Goal: Information Seeking & Learning: Learn about a topic

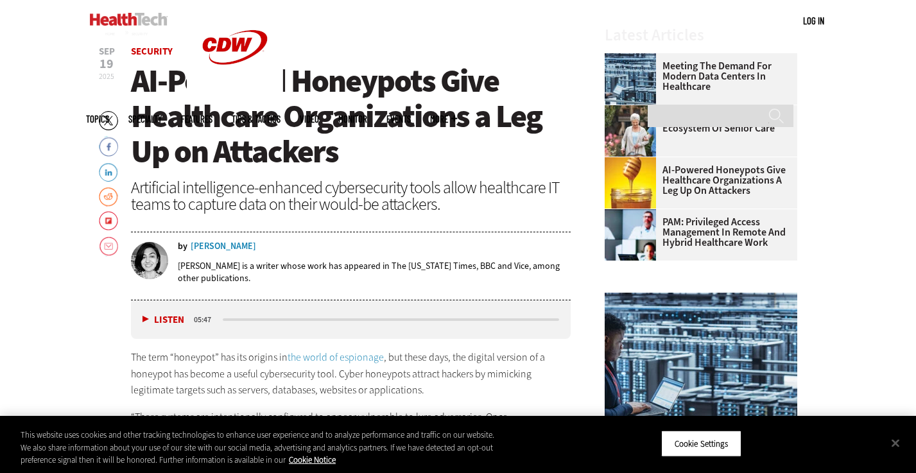
scroll to position [434, 0]
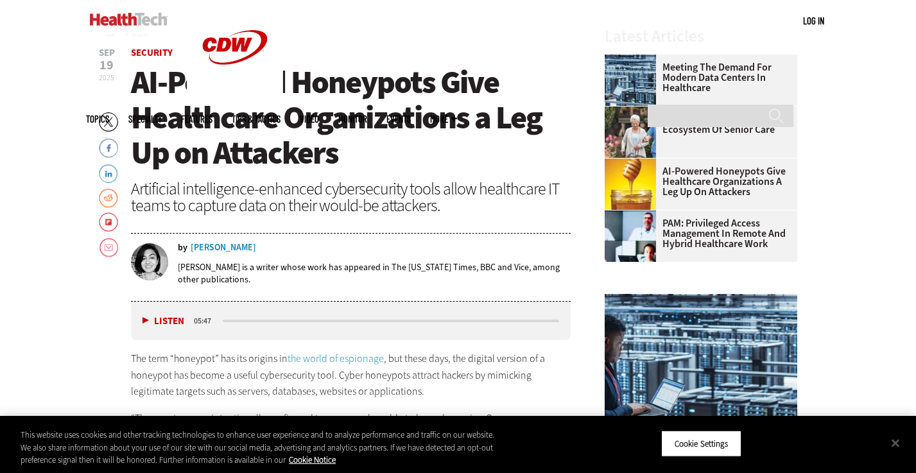
click at [164, 320] on button "Listen" at bounding box center [163, 321] width 42 height 10
click at [147, 322] on button "Pause" at bounding box center [162, 321] width 40 height 10
click at [142, 317] on button "Listen" at bounding box center [163, 321] width 42 height 10
click at [142, 328] on div "Listen Pause 05:32" at bounding box center [351, 321] width 440 height 39
click at [142, 322] on button "Pause" at bounding box center [162, 321] width 40 height 10
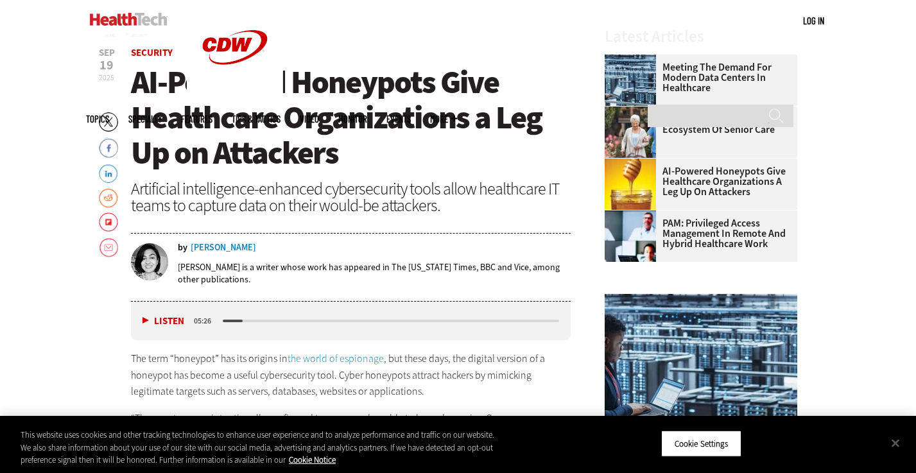
click at [144, 322] on button "Listen" at bounding box center [163, 321] width 42 height 10
click at [145, 318] on button "Pause" at bounding box center [162, 321] width 40 height 10
click at [144, 319] on button "Listen" at bounding box center [163, 321] width 42 height 10
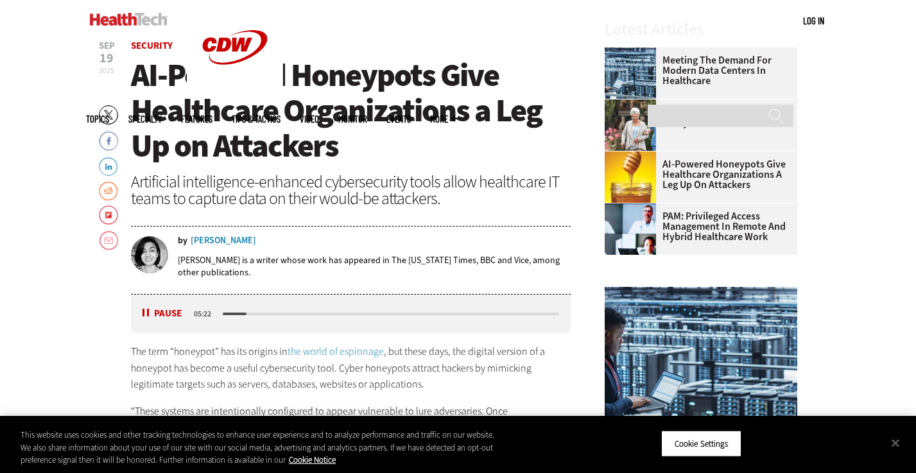
scroll to position [444, 0]
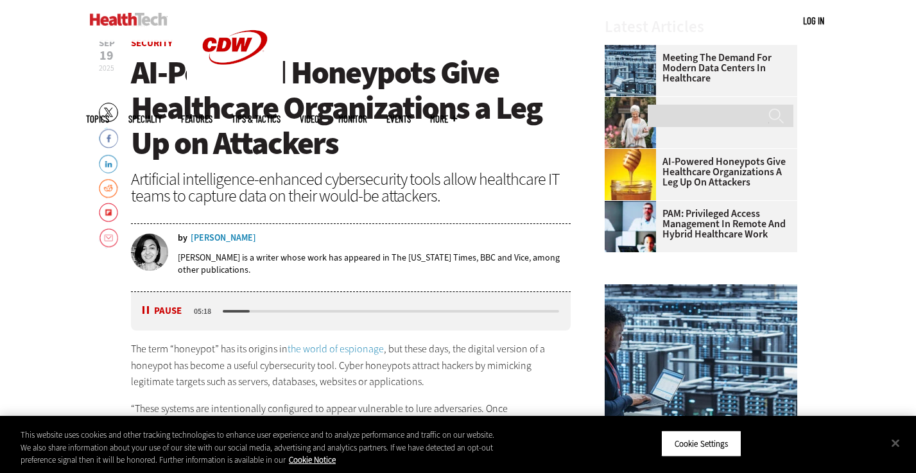
click at [307, 360] on p "The term “honeypot” has its origins in the world of espionage , but these days,…" at bounding box center [351, 365] width 440 height 49
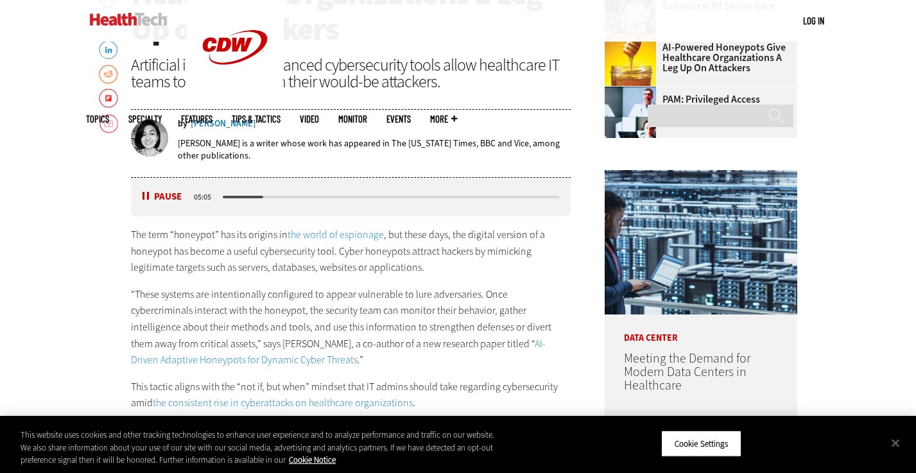
scroll to position [563, 0]
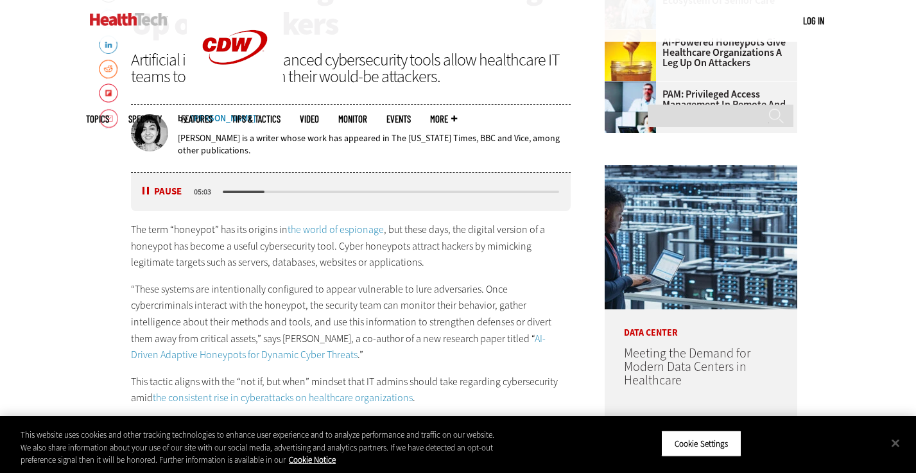
click at [245, 189] on div "media player" at bounding box center [391, 192] width 341 height 6
click at [245, 193] on div "media player" at bounding box center [391, 192] width 341 height 6
drag, startPoint x: 242, startPoint y: 187, endPoint x: 235, endPoint y: 187, distance: 7.1
click at [234, 187] on div "Listen Pause 05:02" at bounding box center [351, 192] width 440 height 39
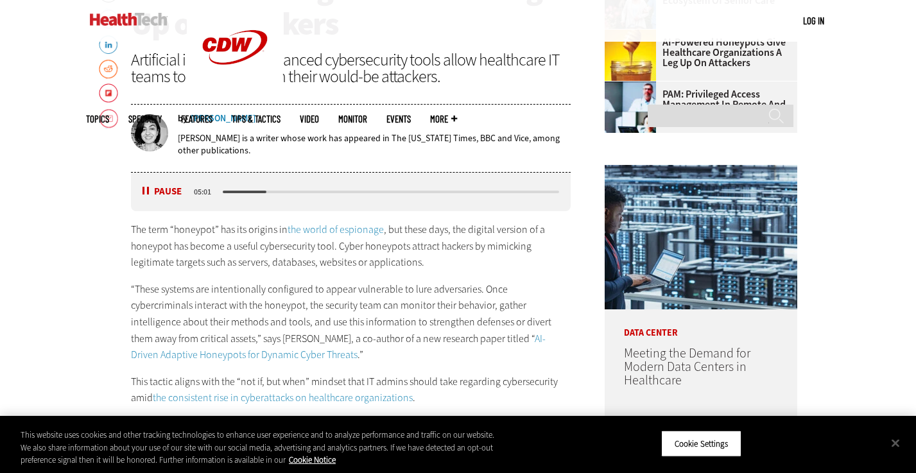
click at [241, 189] on div "media player" at bounding box center [391, 192] width 341 height 6
click at [236, 189] on div "media player" at bounding box center [391, 192] width 341 height 6
click at [236, 194] on div "media player" at bounding box center [391, 192] width 341 height 6
click at [245, 192] on div "media player" at bounding box center [246, 192] width 46 height 3
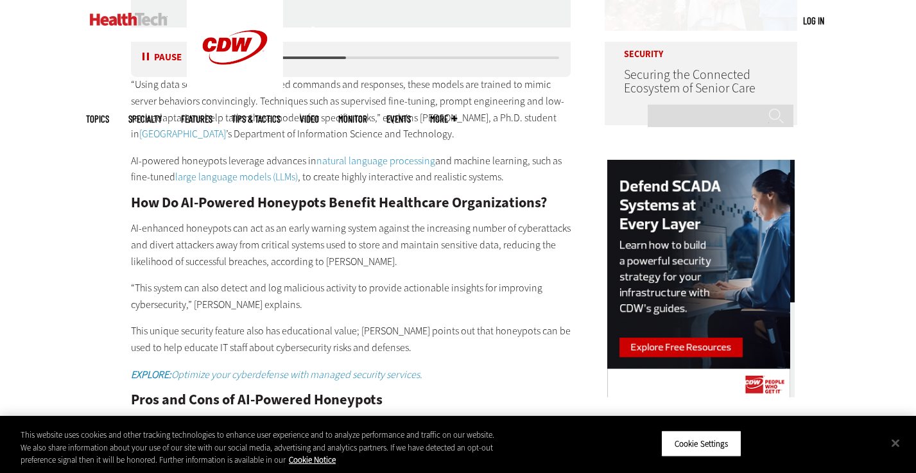
scroll to position [1124, 0]
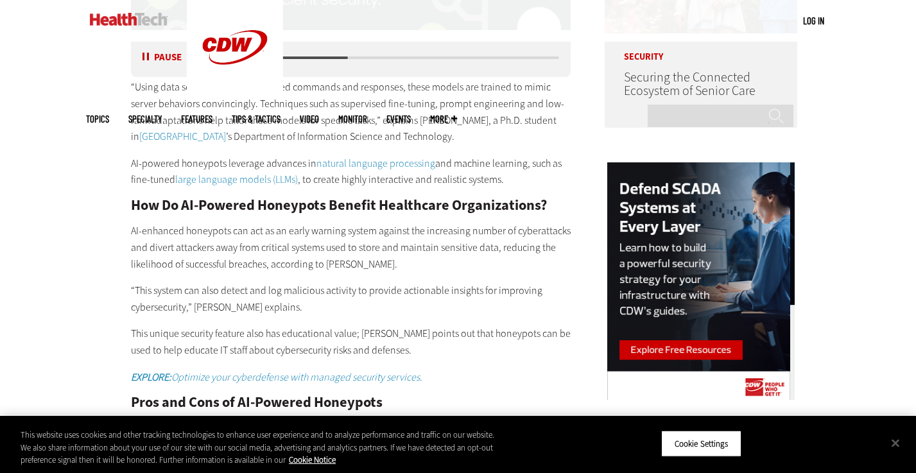
click at [144, 56] on button "Pause" at bounding box center [162, 58] width 40 height 10
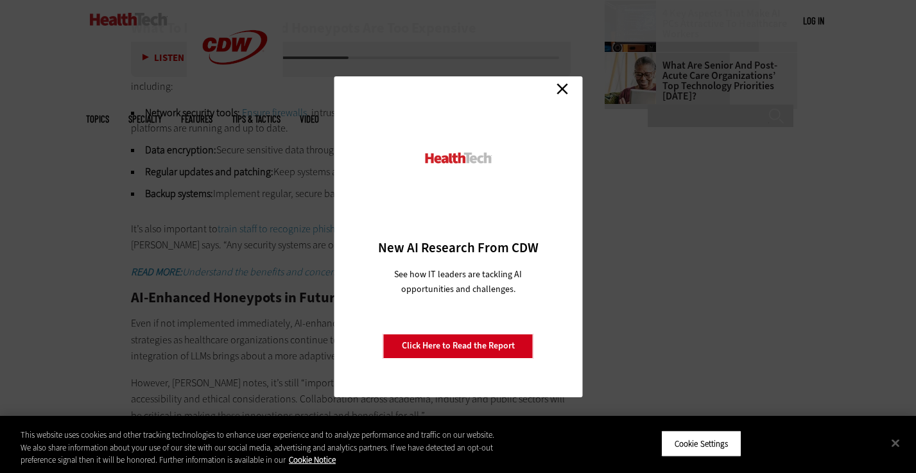
scroll to position [1957, 0]
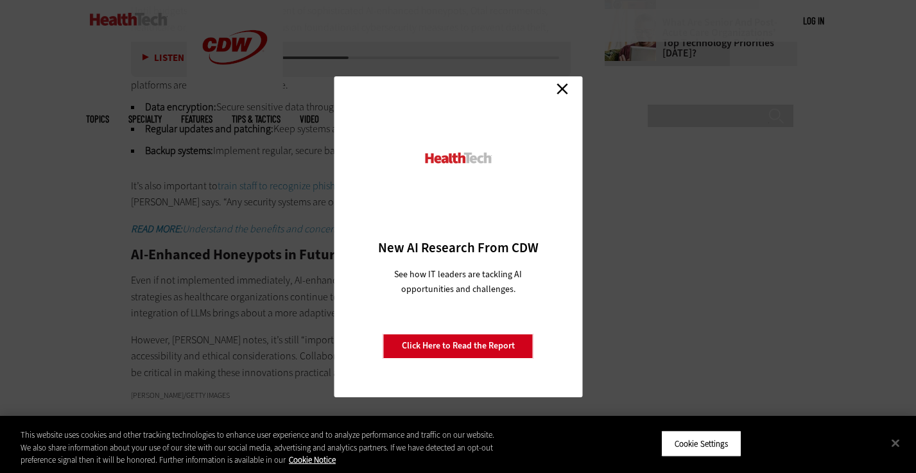
click at [567, 93] on link "Close" at bounding box center [562, 89] width 19 height 19
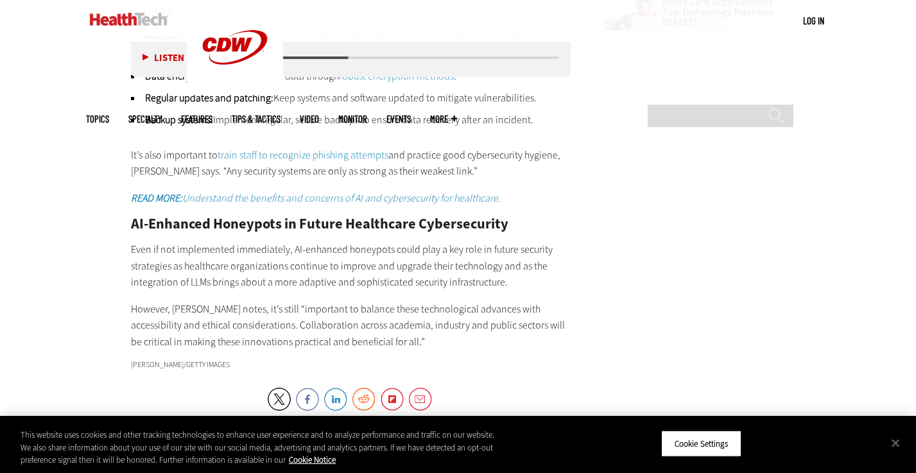
scroll to position [1798, 0]
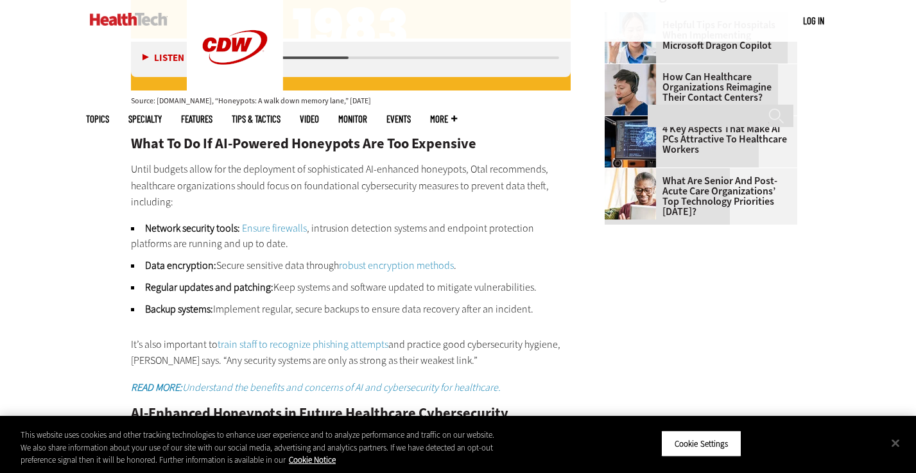
click at [143, 60] on button "Listen" at bounding box center [163, 58] width 42 height 10
click at [253, 62] on div "Listen Pause 03:36" at bounding box center [351, 58] width 440 height 39
click at [252, 55] on div "media player" at bounding box center [391, 58] width 341 height 6
drag, startPoint x: 276, startPoint y: 56, endPoint x: 257, endPoint y: 56, distance: 19.3
click at [257, 56] on div "media player" at bounding box center [391, 58] width 341 height 6
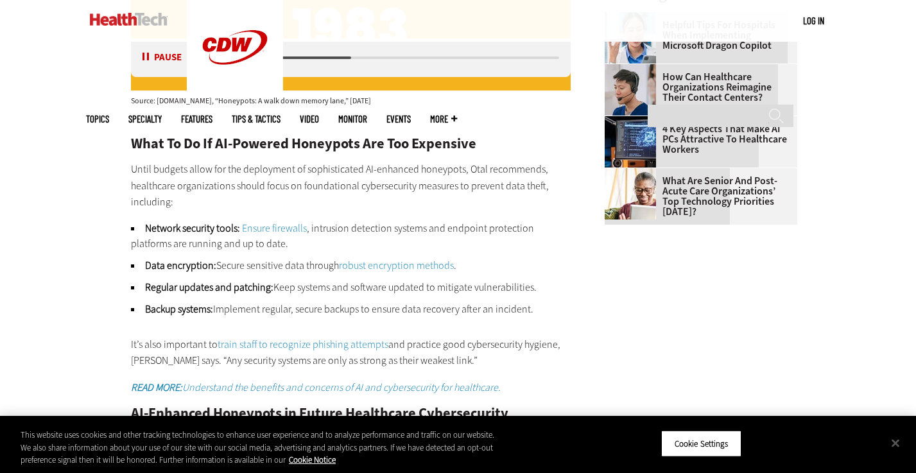
click at [259, 58] on div "media player" at bounding box center [287, 57] width 128 height 3
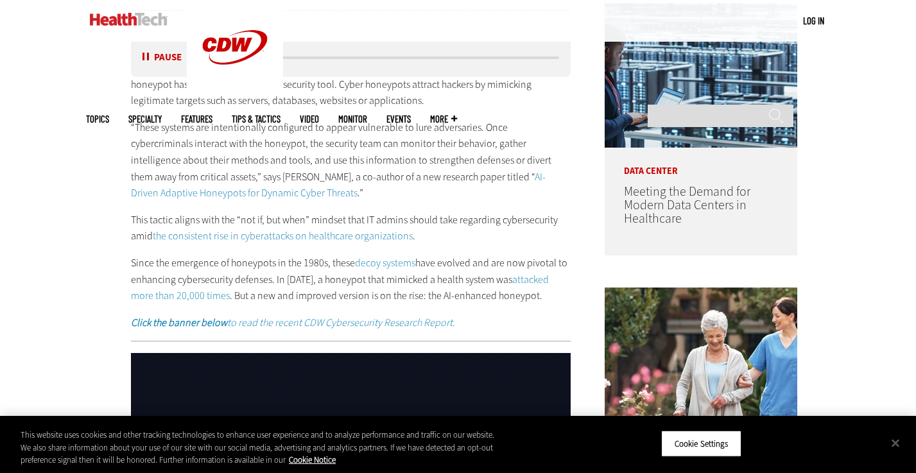
scroll to position [739, 0]
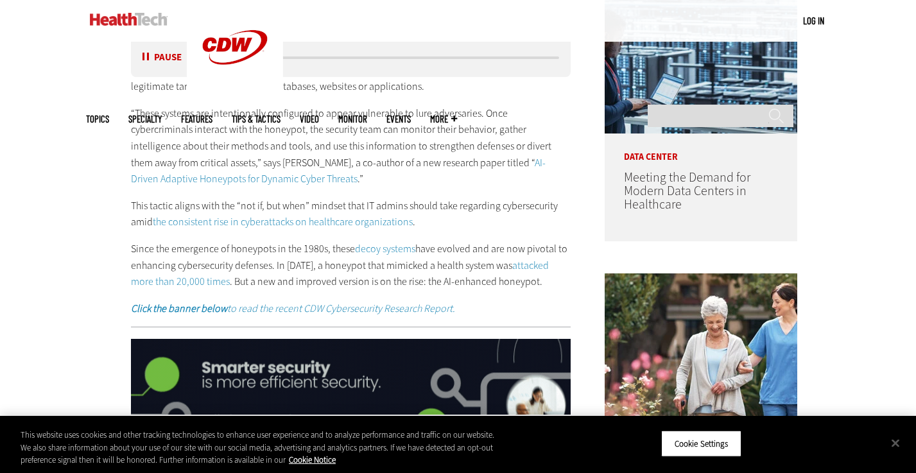
click at [144, 57] on button "Pause" at bounding box center [162, 58] width 40 height 10
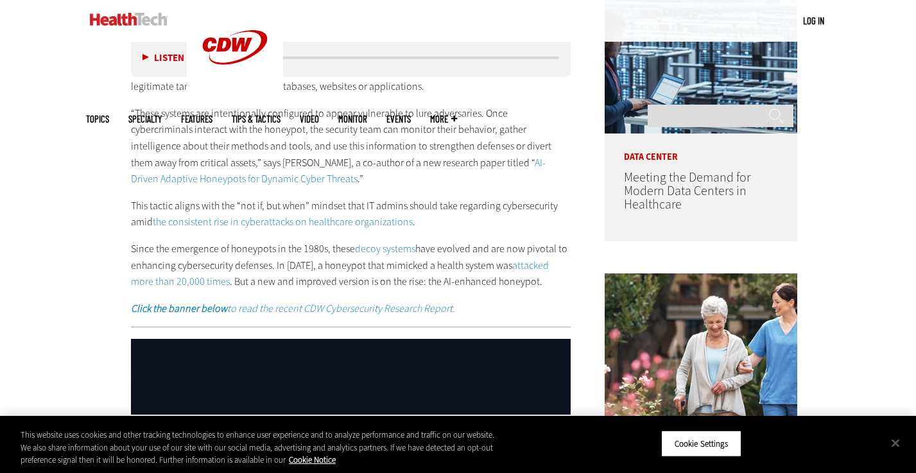
click at [148, 56] on button "Listen" at bounding box center [163, 58] width 42 height 10
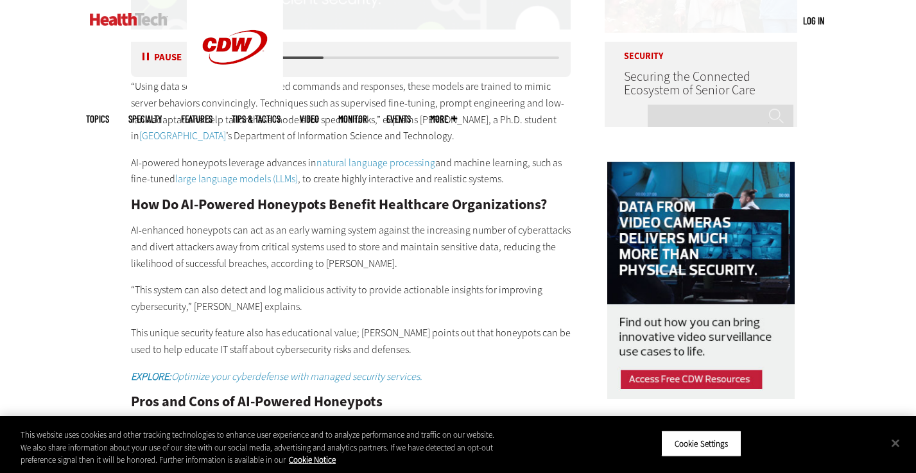
scroll to position [1126, 0]
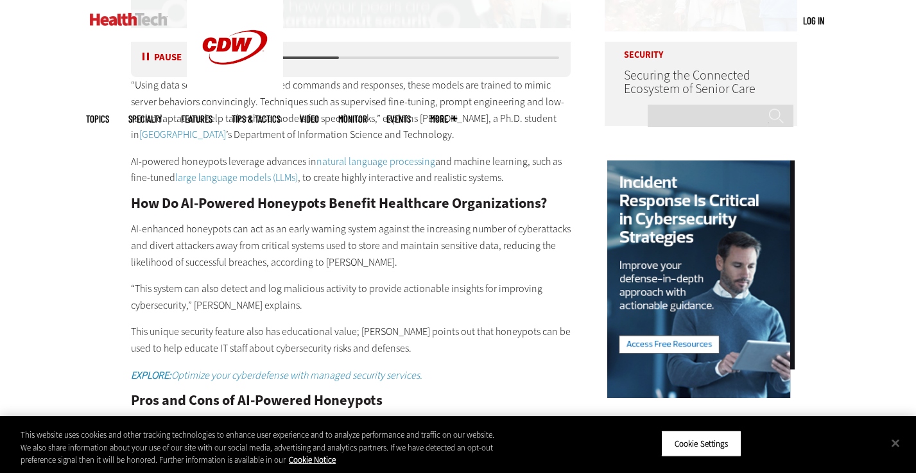
click at [428, 320] on div "“Using data sets of attacker-generated commands and responses, these models are…" at bounding box center [351, 349] width 440 height 596
click at [430, 311] on p "“This system can also detect and log malicious activity to provide actionable i…" at bounding box center [351, 296] width 440 height 33
click at [433, 278] on div "“Using data sets of attacker-generated commands and responses, these models are…" at bounding box center [351, 349] width 440 height 596
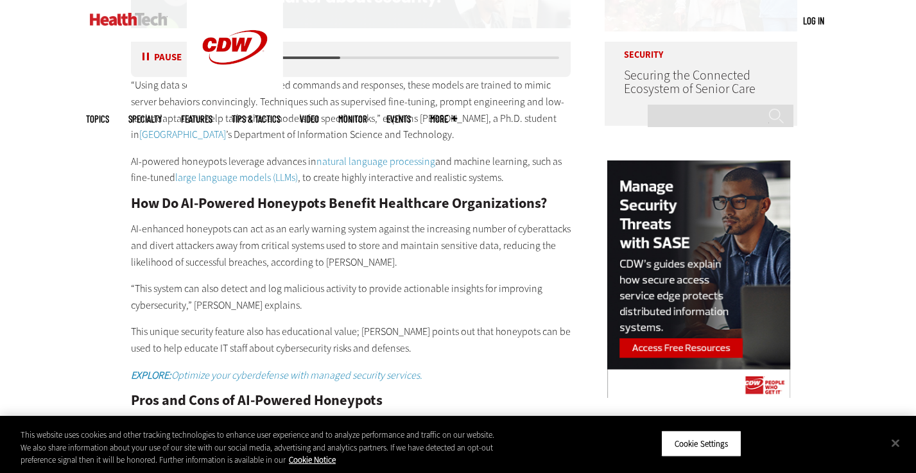
click at [433, 266] on p "AI-enhanced honeypots can act as an early warning system against the increasing…" at bounding box center [351, 245] width 440 height 49
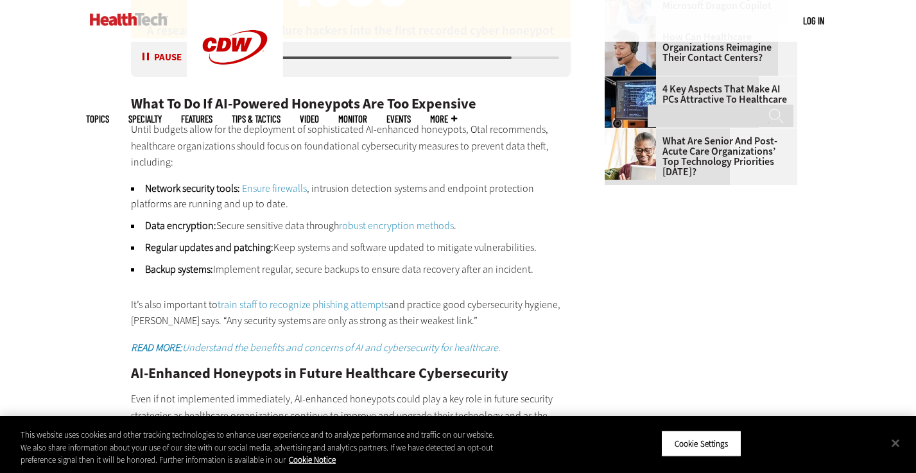
scroll to position [1844, 0]
